Goal: Check status: Check status

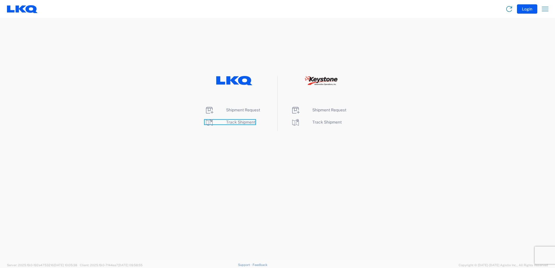
click at [240, 121] on span "Track Shipment" at bounding box center [240, 122] width 29 height 5
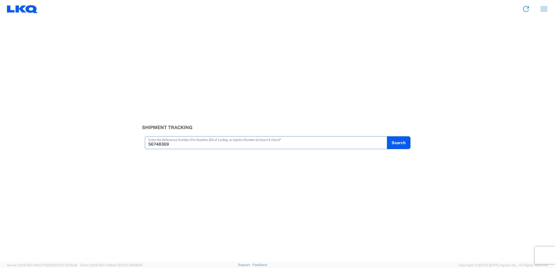
type input "56748369"
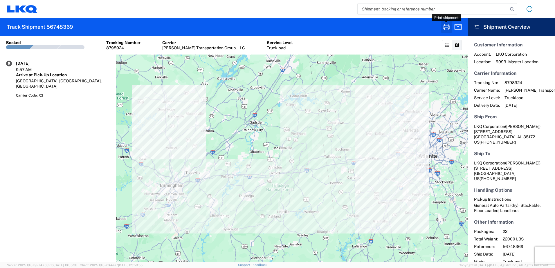
click at [442, 25] on icon "button" at bounding box center [446, 26] width 9 height 9
